Goal: Navigation & Orientation: Go to known website

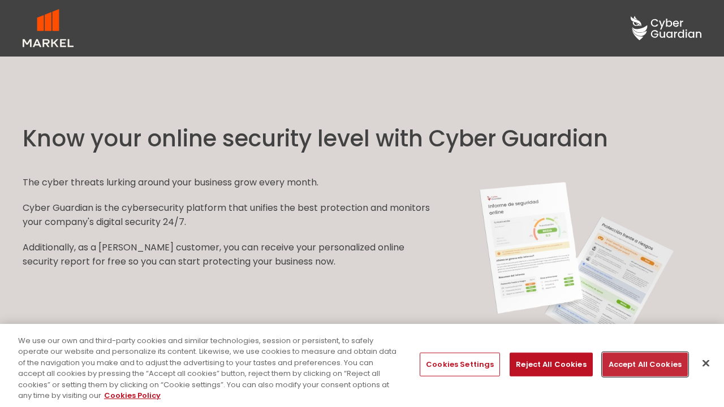
click at [641, 364] on button "Accept All Cookies" at bounding box center [644, 365] width 85 height 24
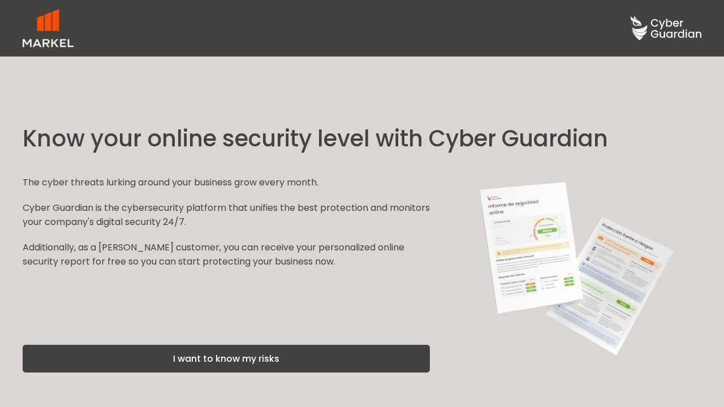
scroll to position [1714, 0]
